Goal: Entertainment & Leisure: Consume media (video, audio)

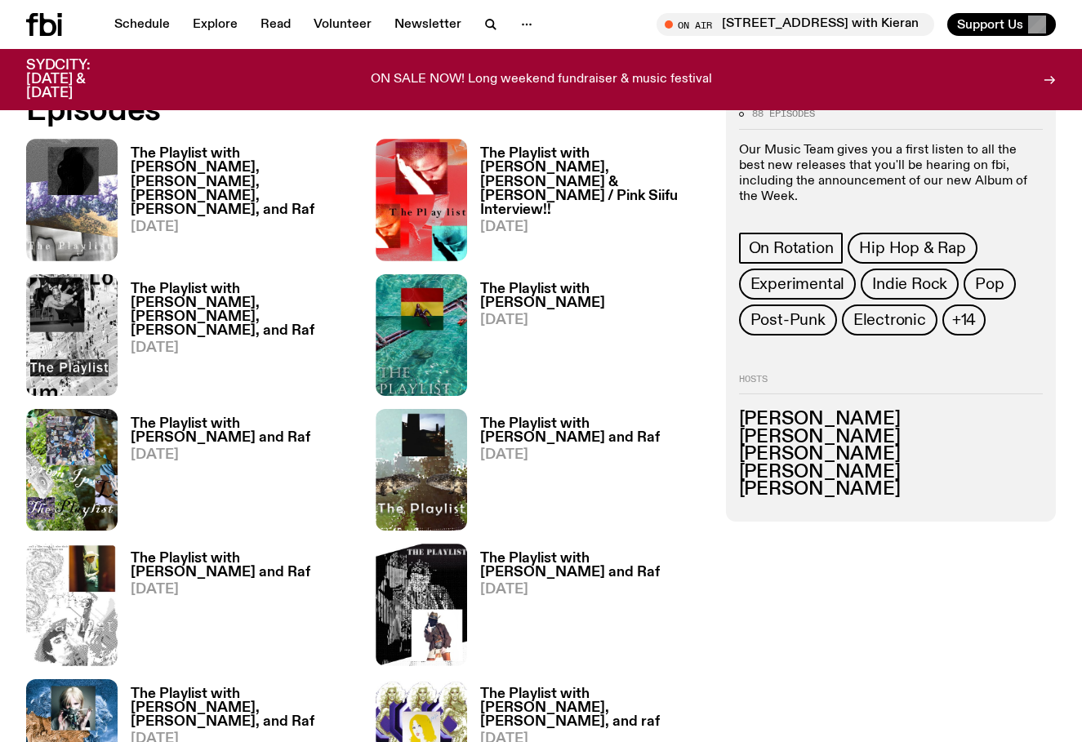
scroll to position [738, 0]
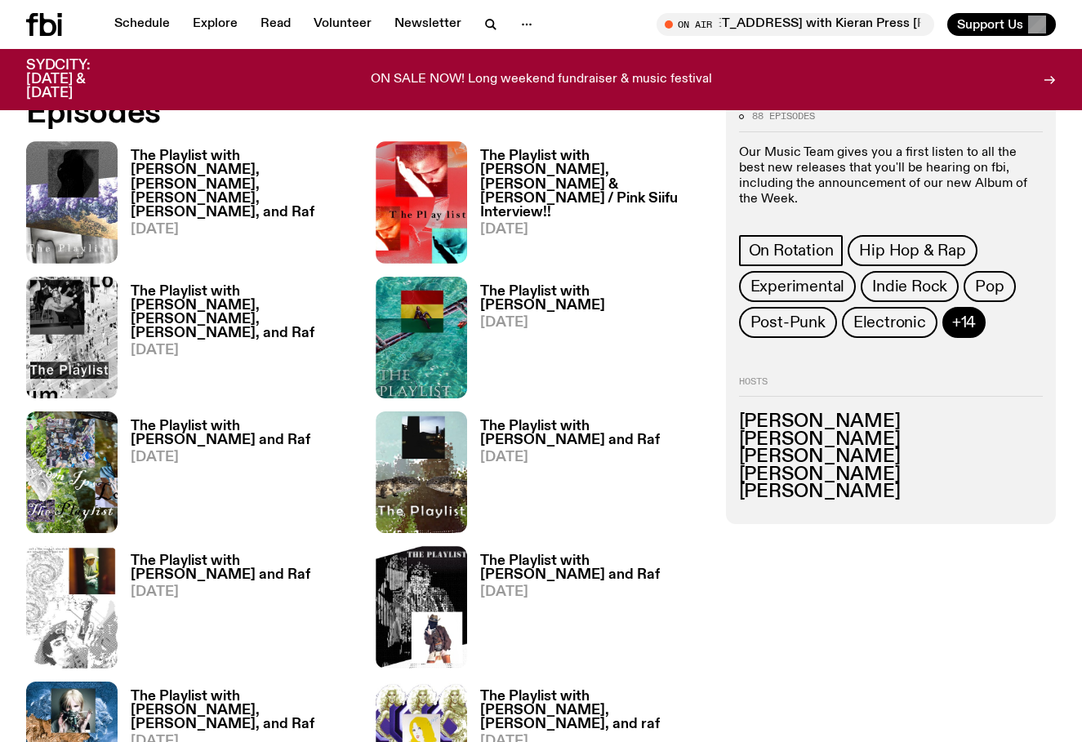
click at [964, 314] on span "+14" at bounding box center [964, 323] width 24 height 18
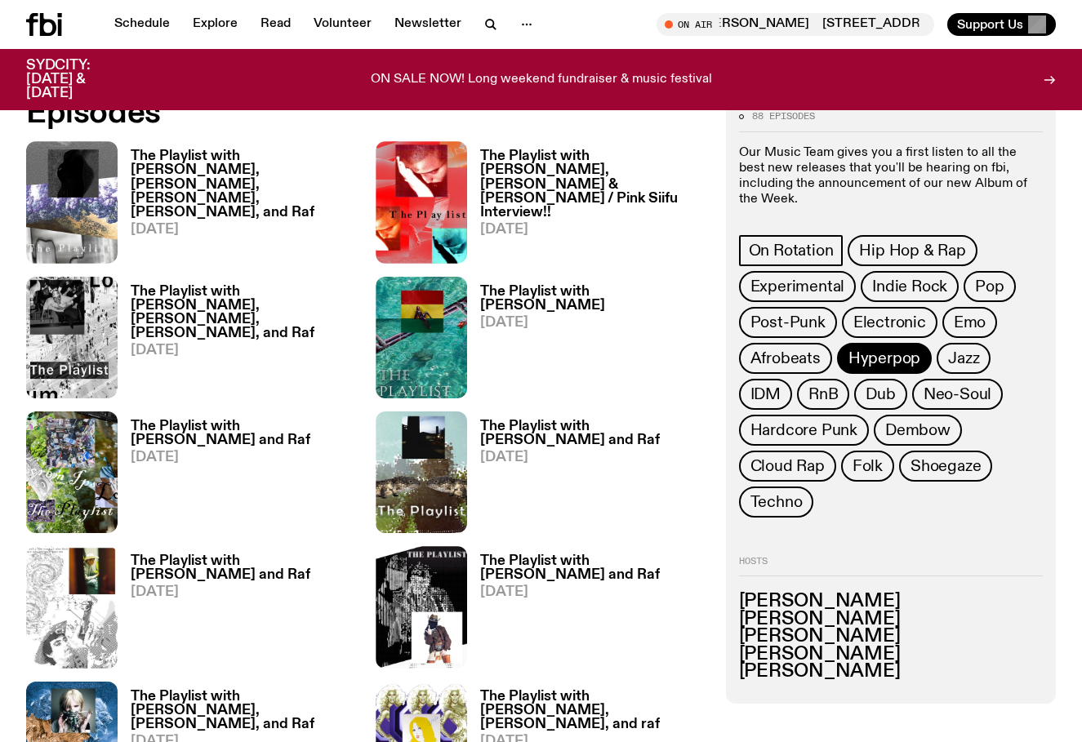
click at [849, 351] on span "Hyperpop" at bounding box center [884, 359] width 72 height 18
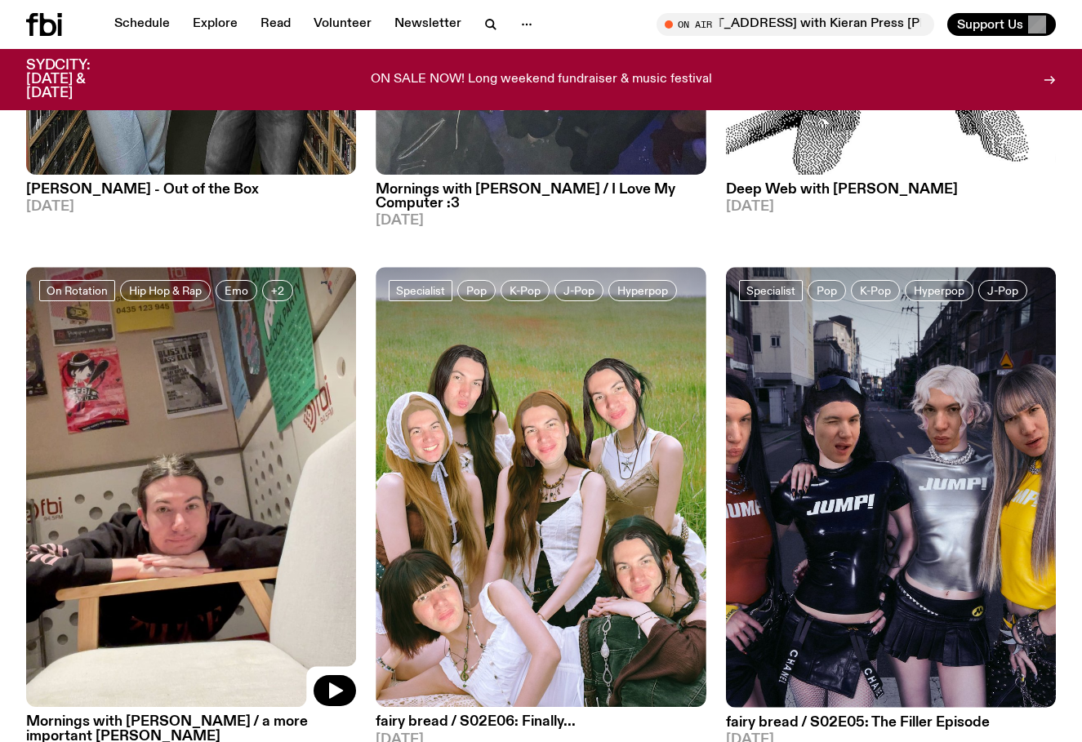
scroll to position [746, 0]
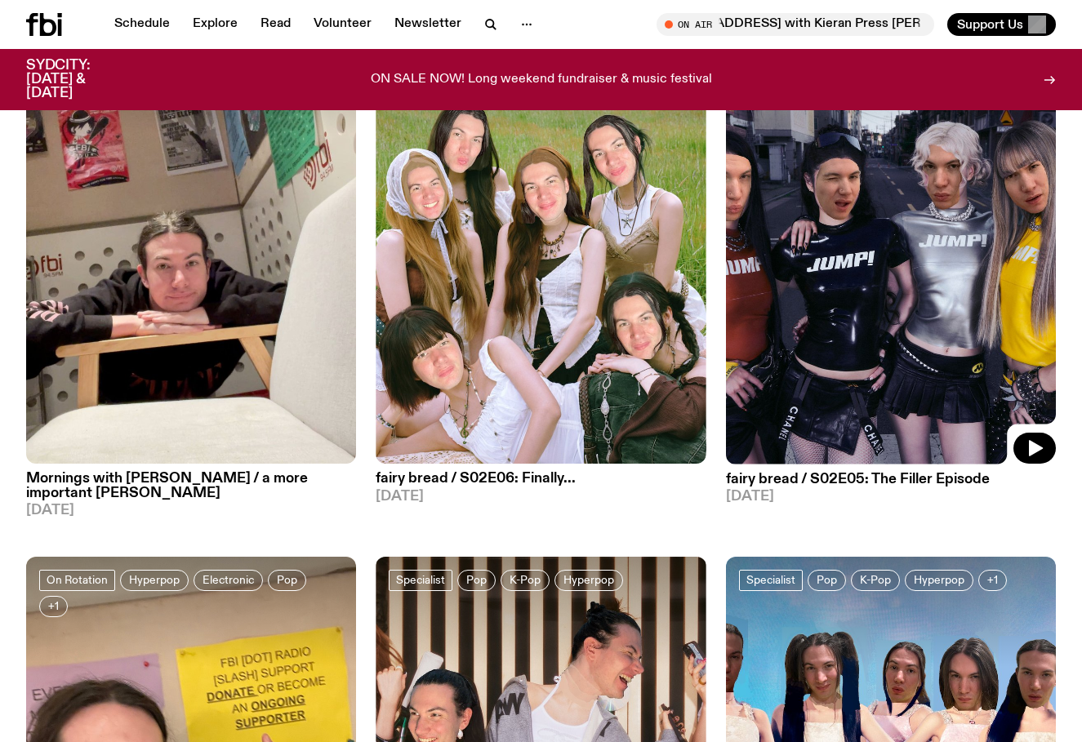
click at [759, 284] on img at bounding box center [891, 244] width 330 height 440
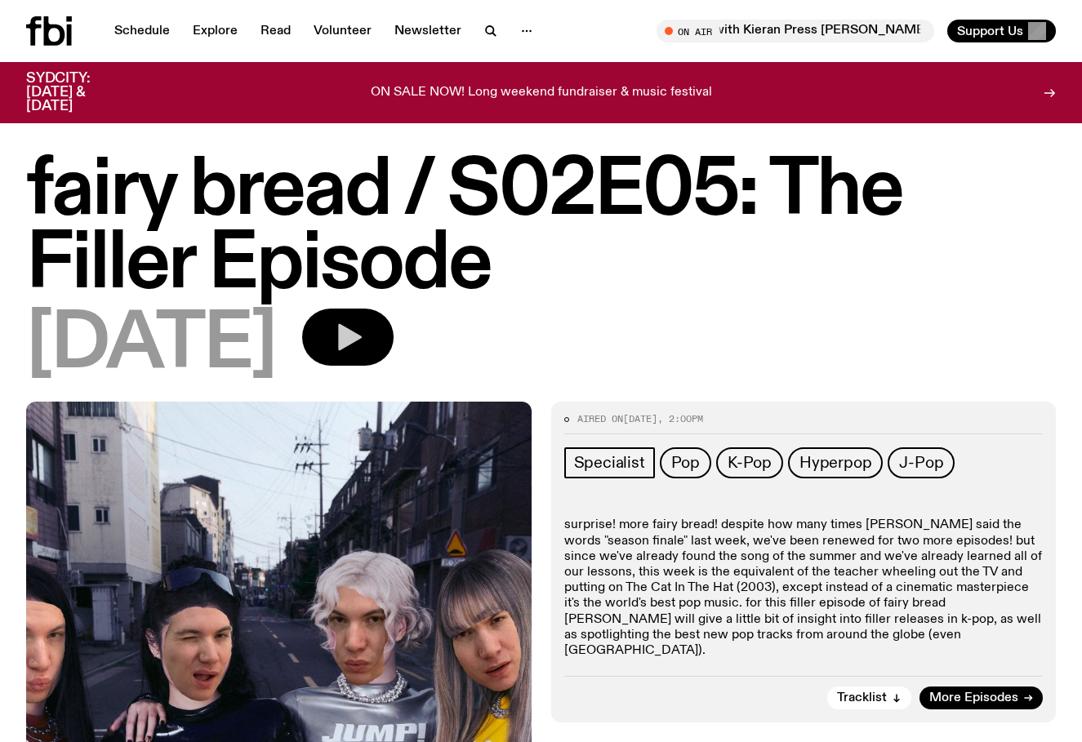
click at [362, 327] on icon "button" at bounding box center [350, 337] width 24 height 27
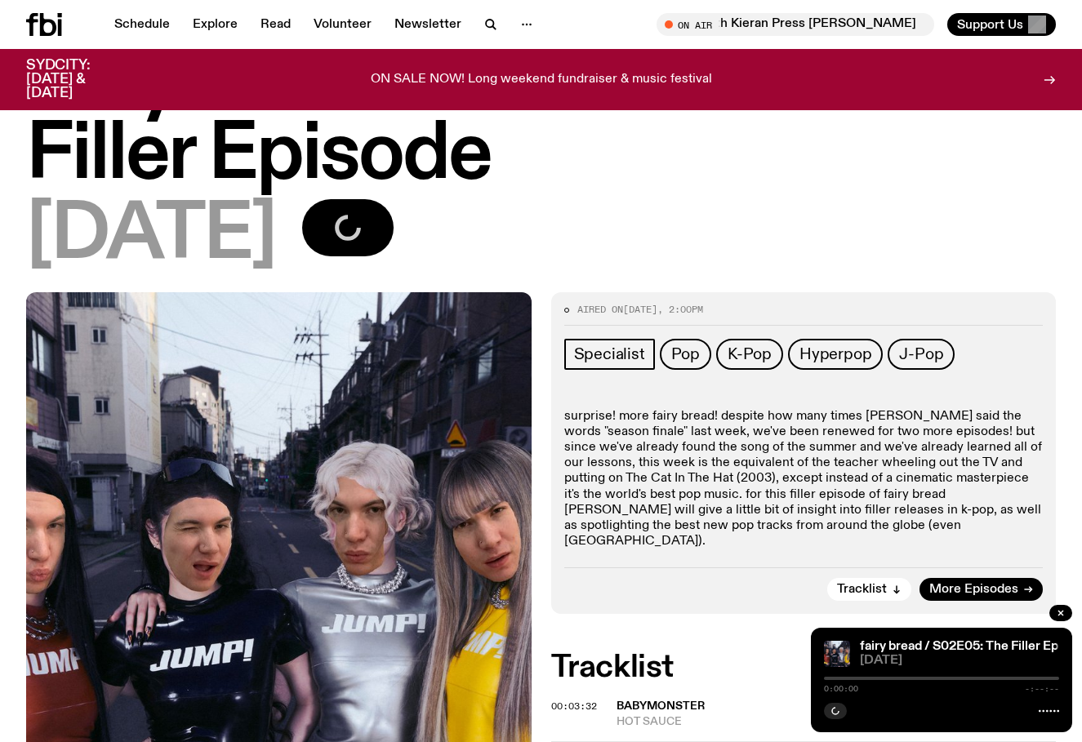
scroll to position [111, 0]
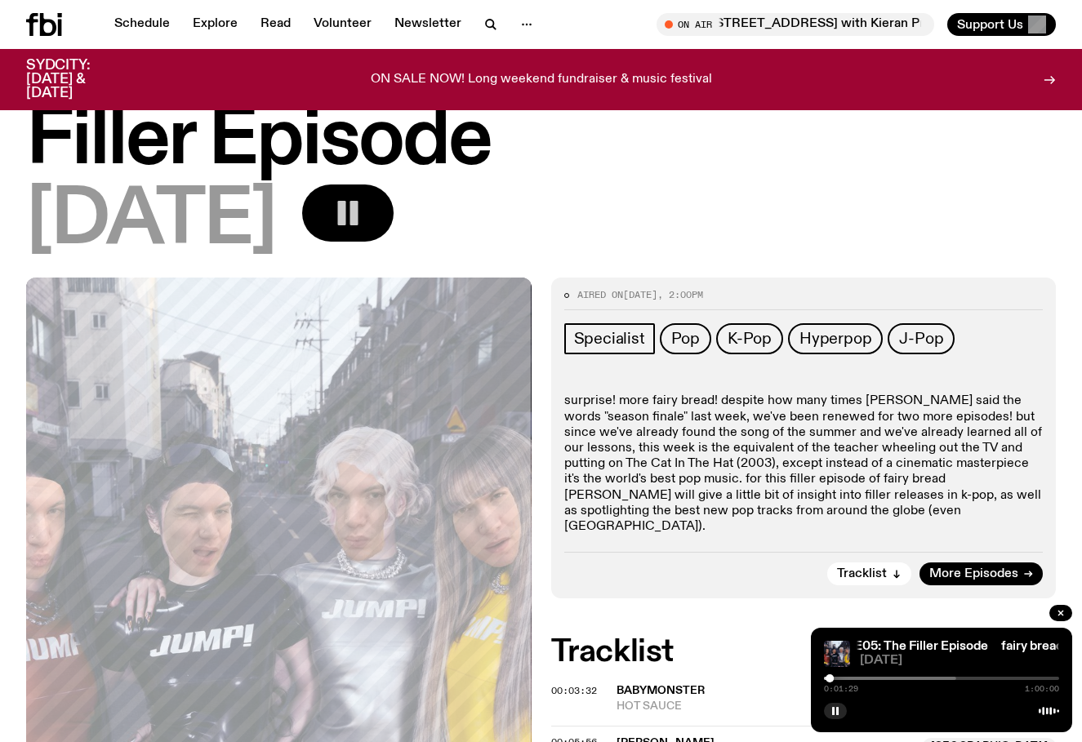
click at [868, 687] on div "0:01:29 1:00:00" at bounding box center [941, 689] width 235 height 8
click at [878, 678] on div at bounding box center [838, 678] width 235 height 3
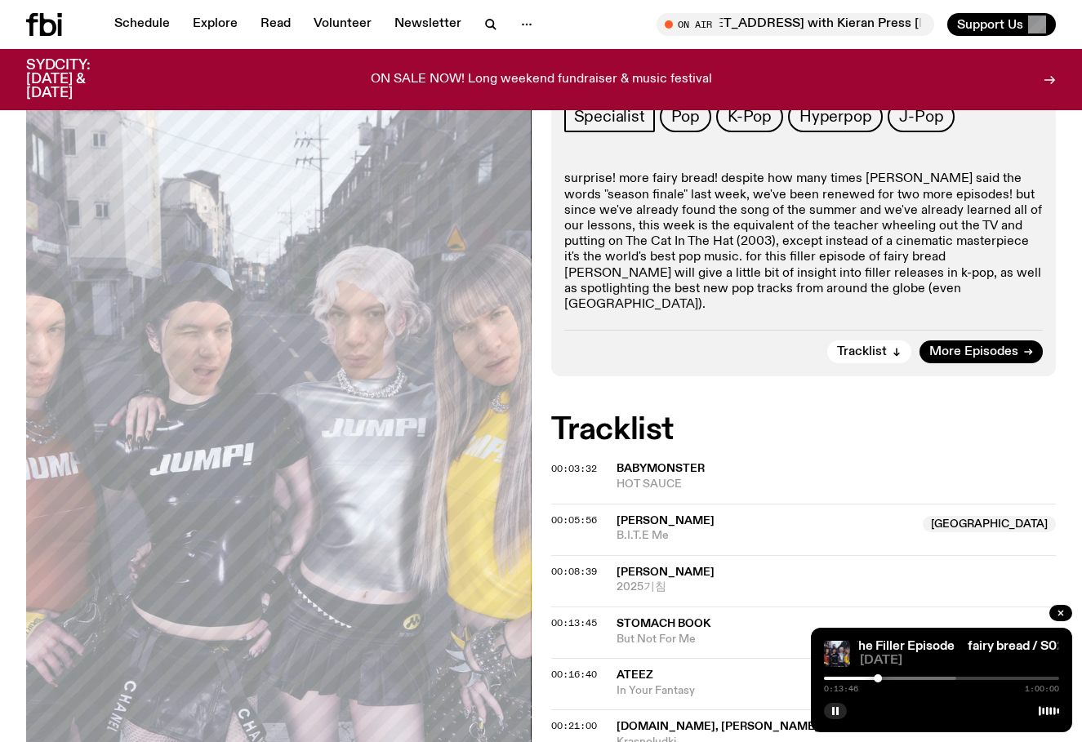
scroll to position [339, 0]
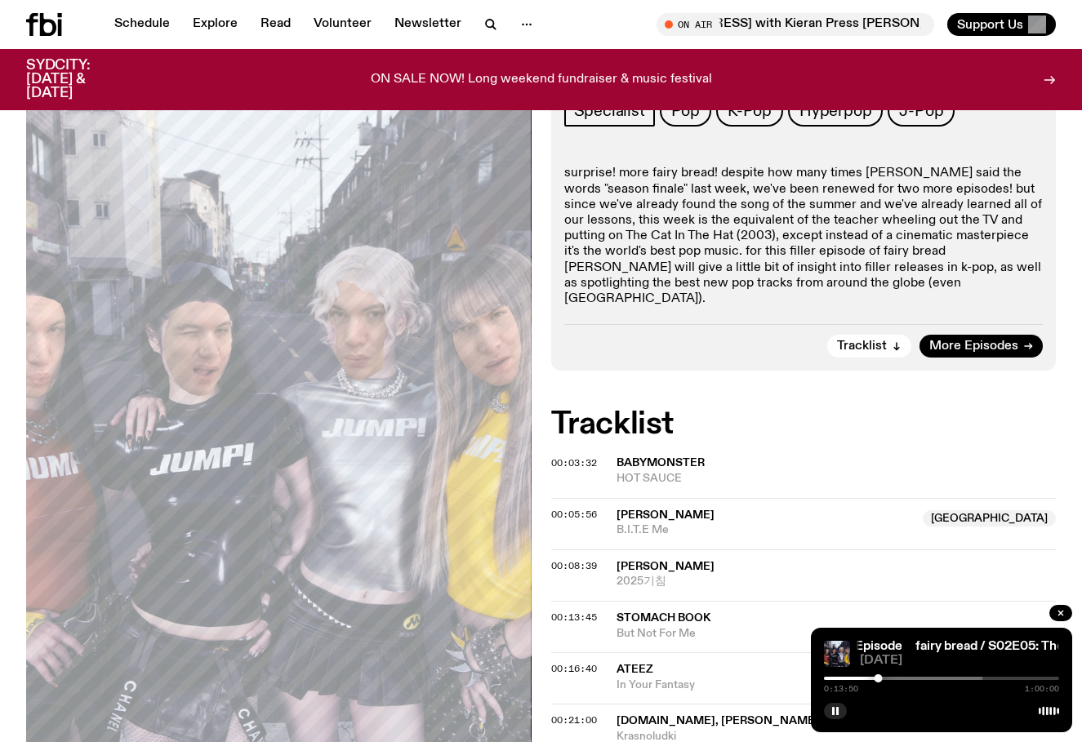
click at [847, 714] on div at bounding box center [941, 710] width 235 height 20
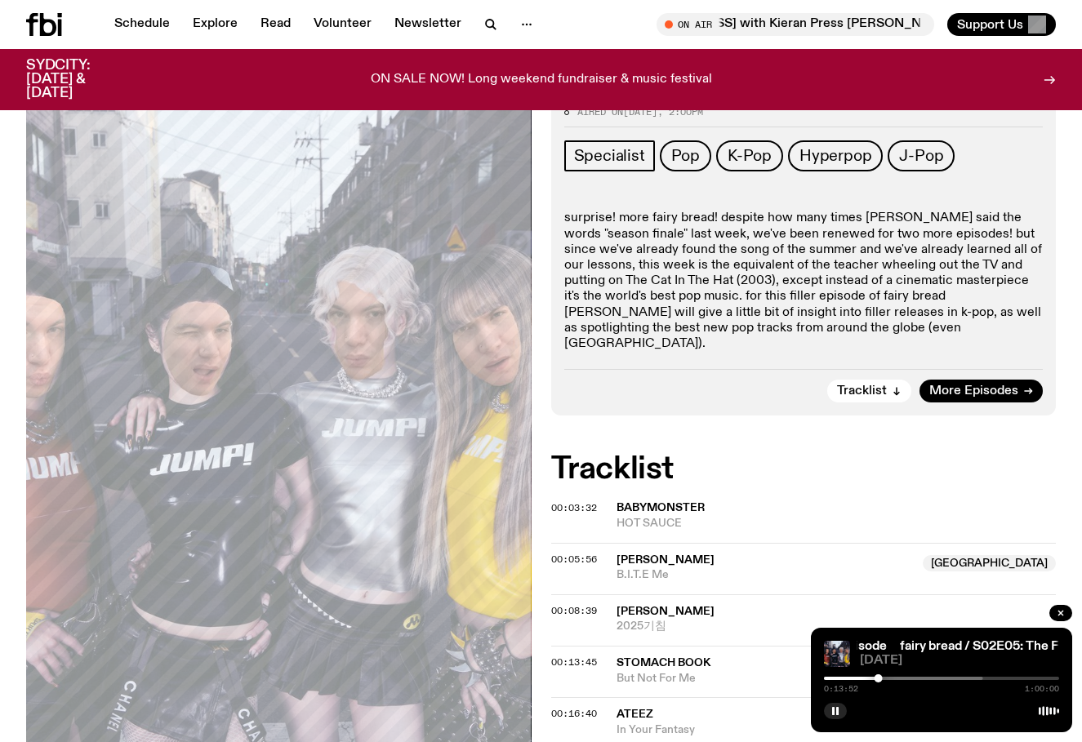
scroll to position [294, 0]
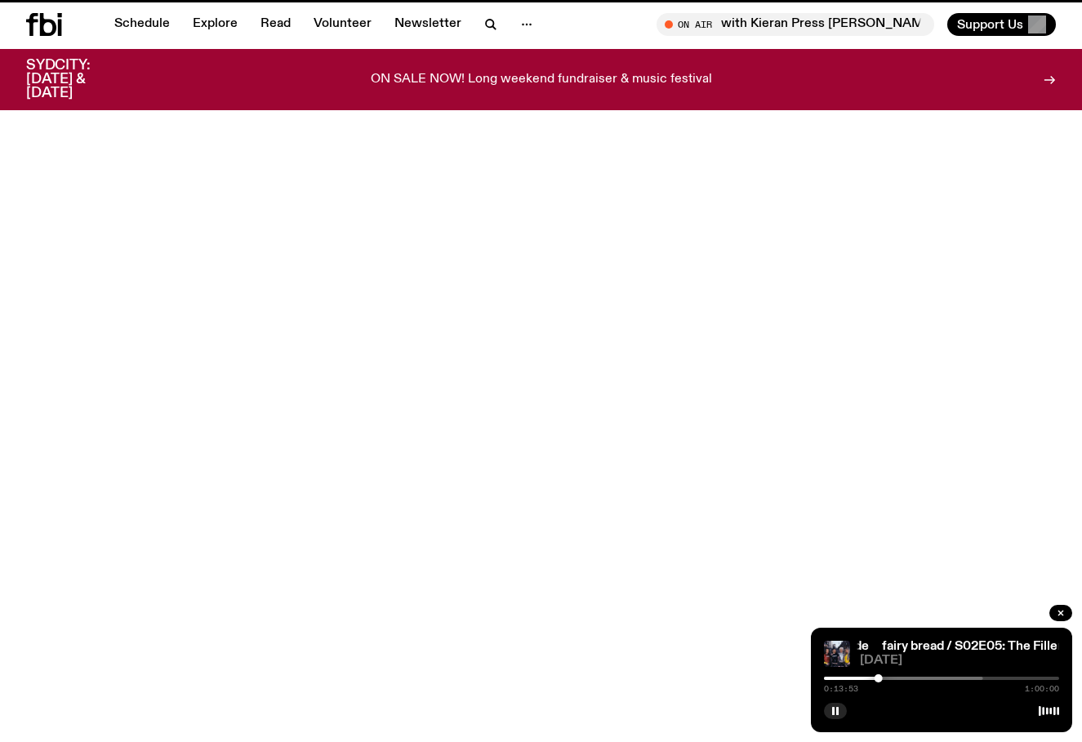
scroll to position [746, 0]
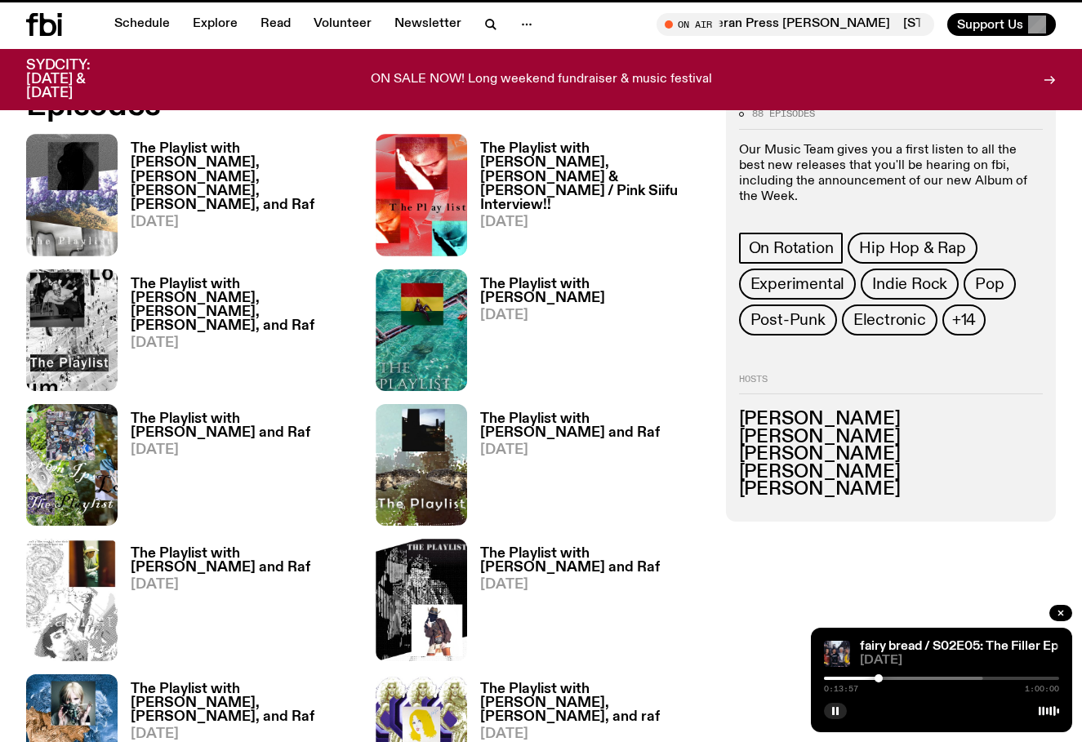
scroll to position [738, 0]
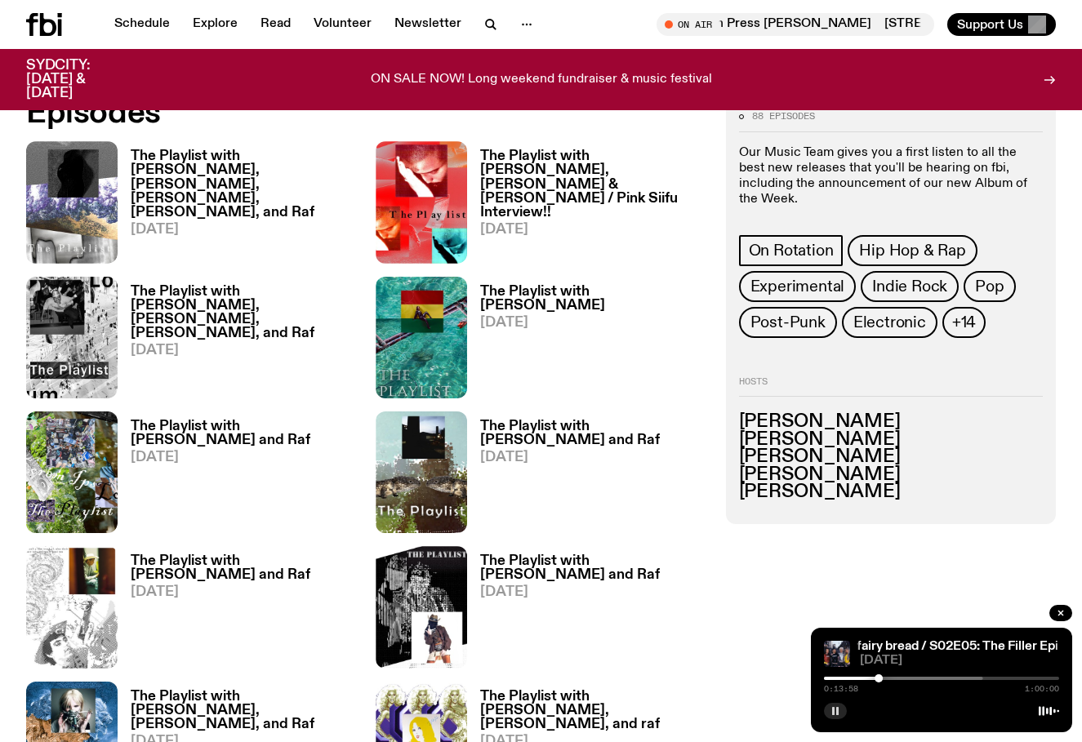
click at [839, 708] on icon "button" at bounding box center [835, 711] width 10 height 10
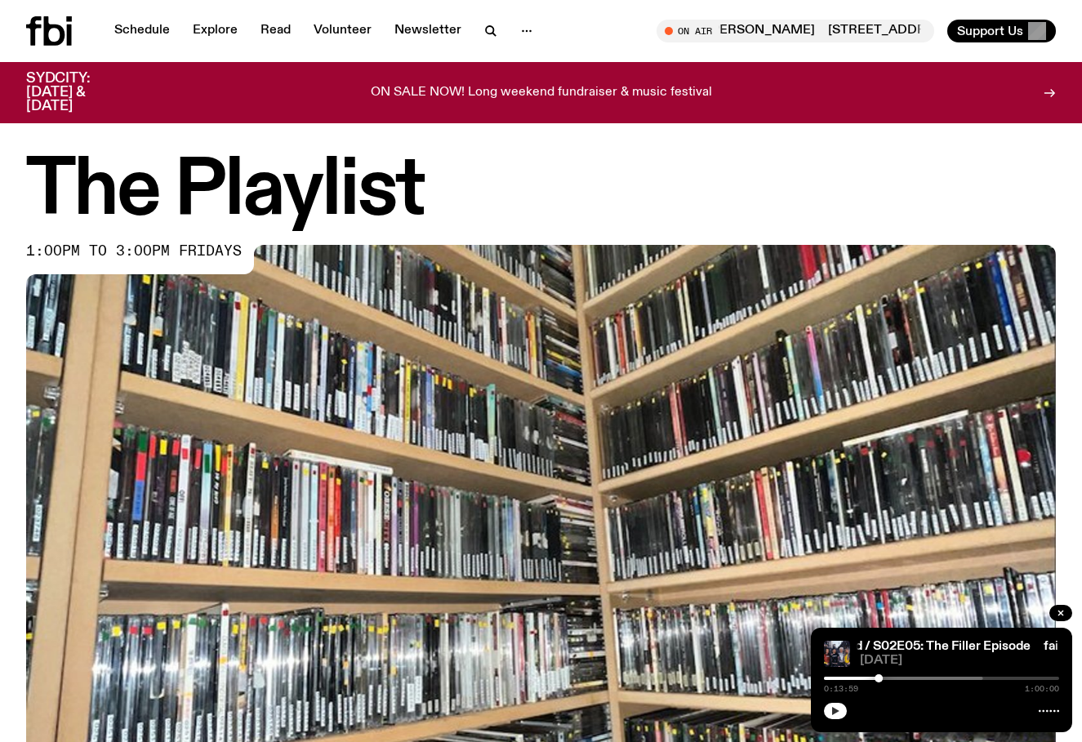
scroll to position [0, 0]
